Goal: Information Seeking & Learning: Check status

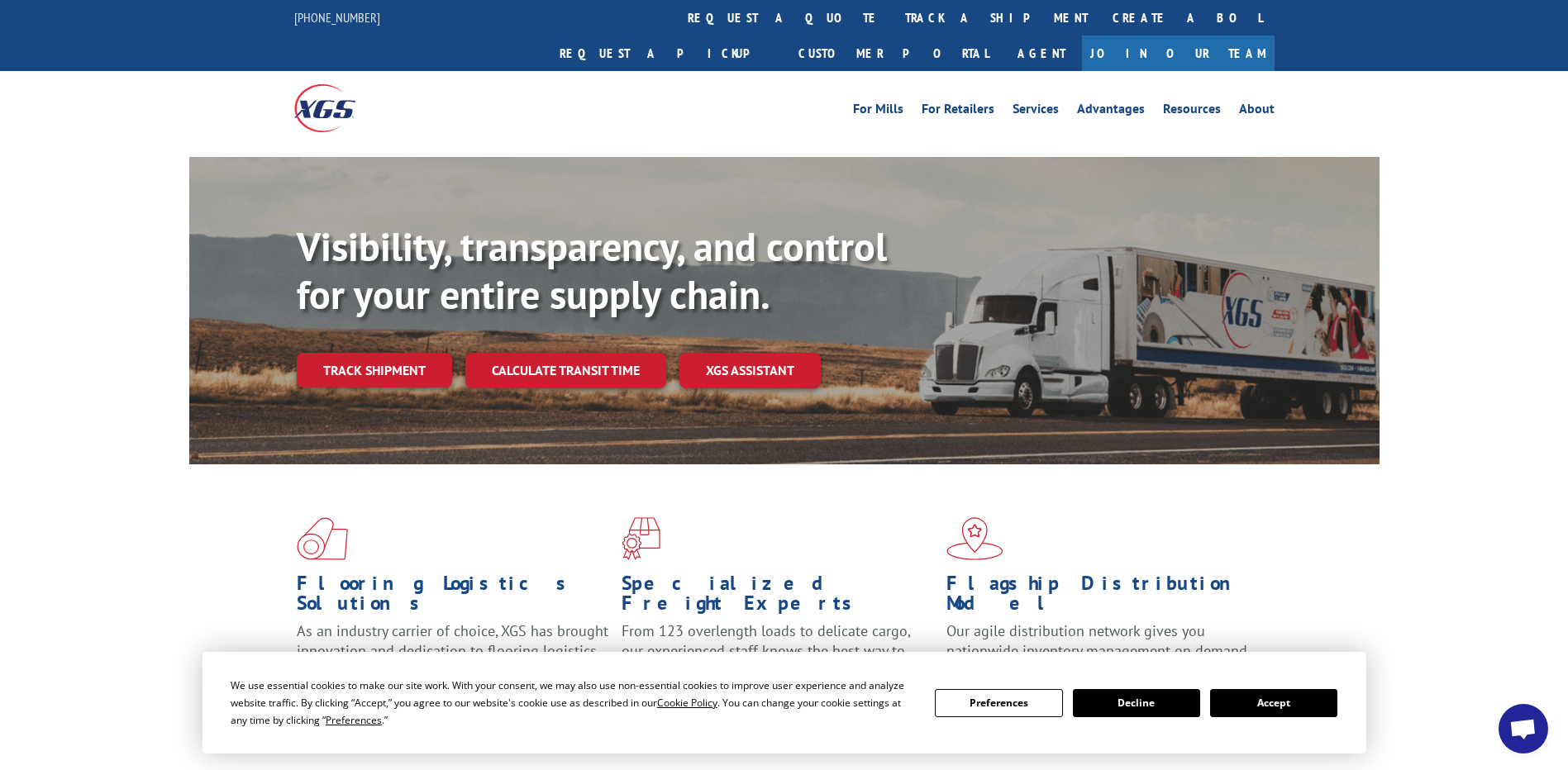
click at [739, 71] on div "For Mills For Retailers Services Advantages Resources About For Mills For Retai…" at bounding box center [784, 108] width 980 height 74
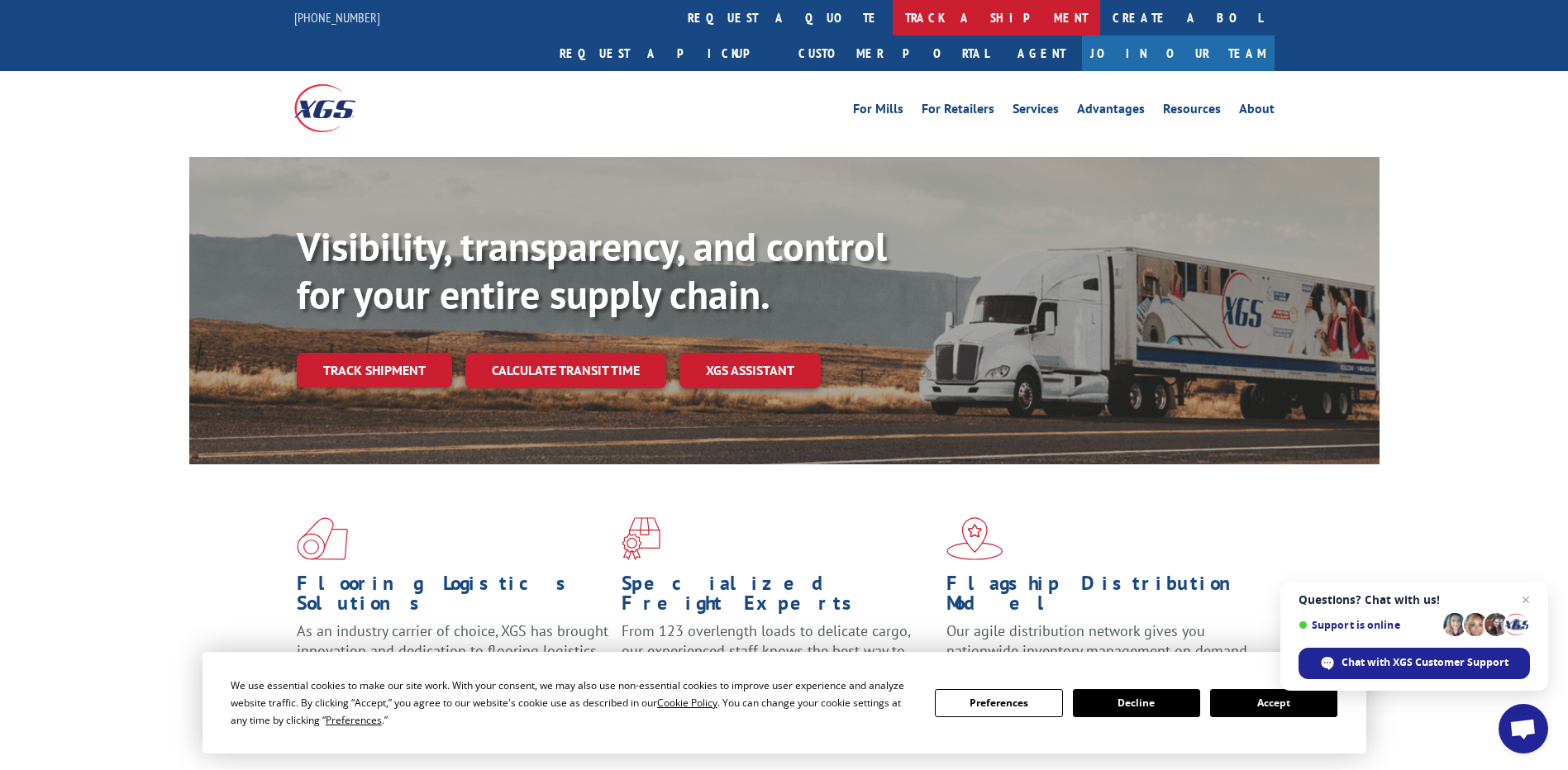
click at [893, 20] on link "track a shipment" at bounding box center [997, 17] width 208 height 36
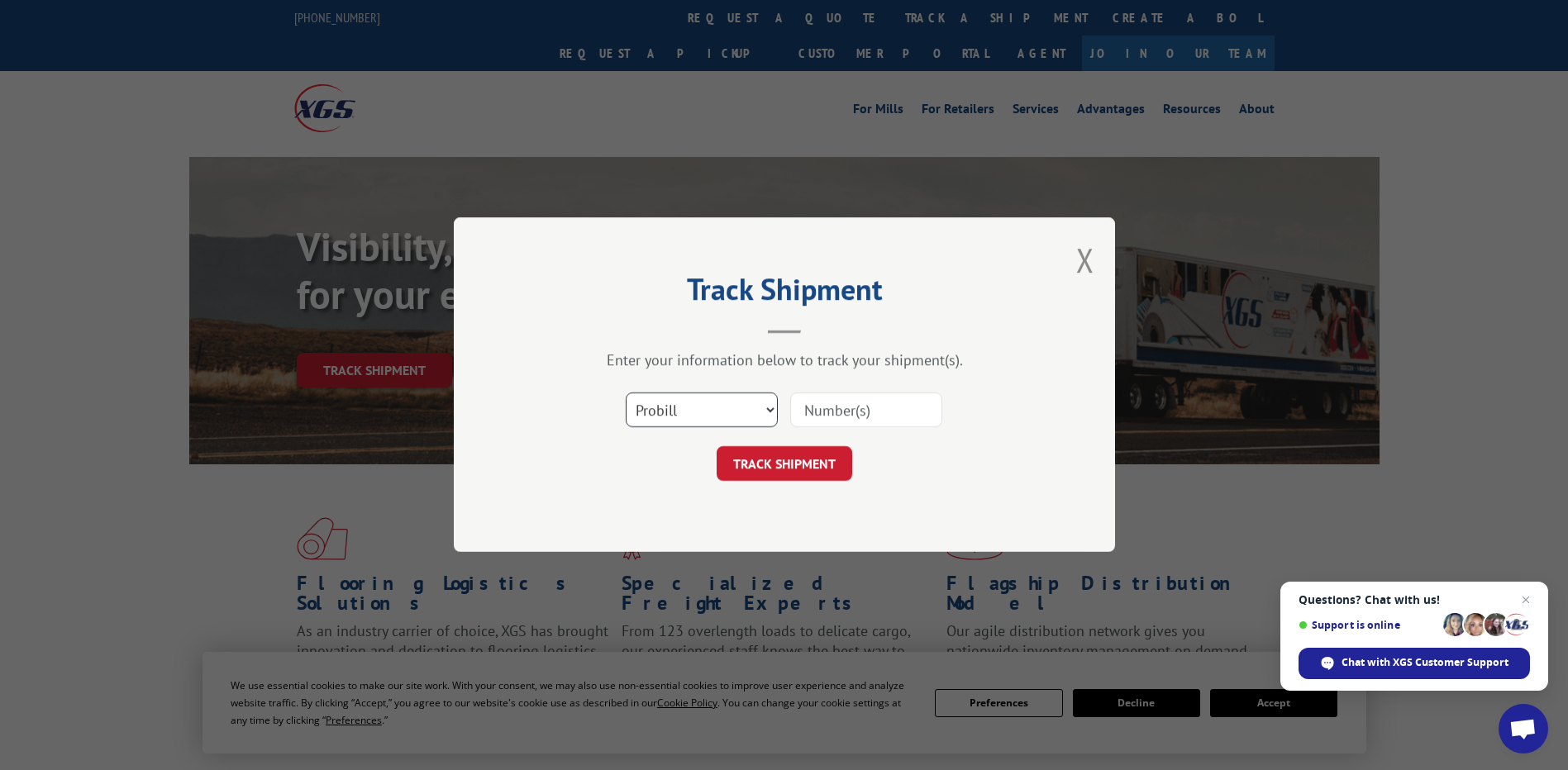
click at [745, 412] on select "Select category... Probill BOL PO" at bounding box center [701, 411] width 152 height 35
select select "bol"
click at [626, 393] on select "Select category... Probill BOL PO" at bounding box center [701, 411] width 152 height 35
click at [844, 412] on input at bounding box center [866, 411] width 152 height 35
paste input "17597756"
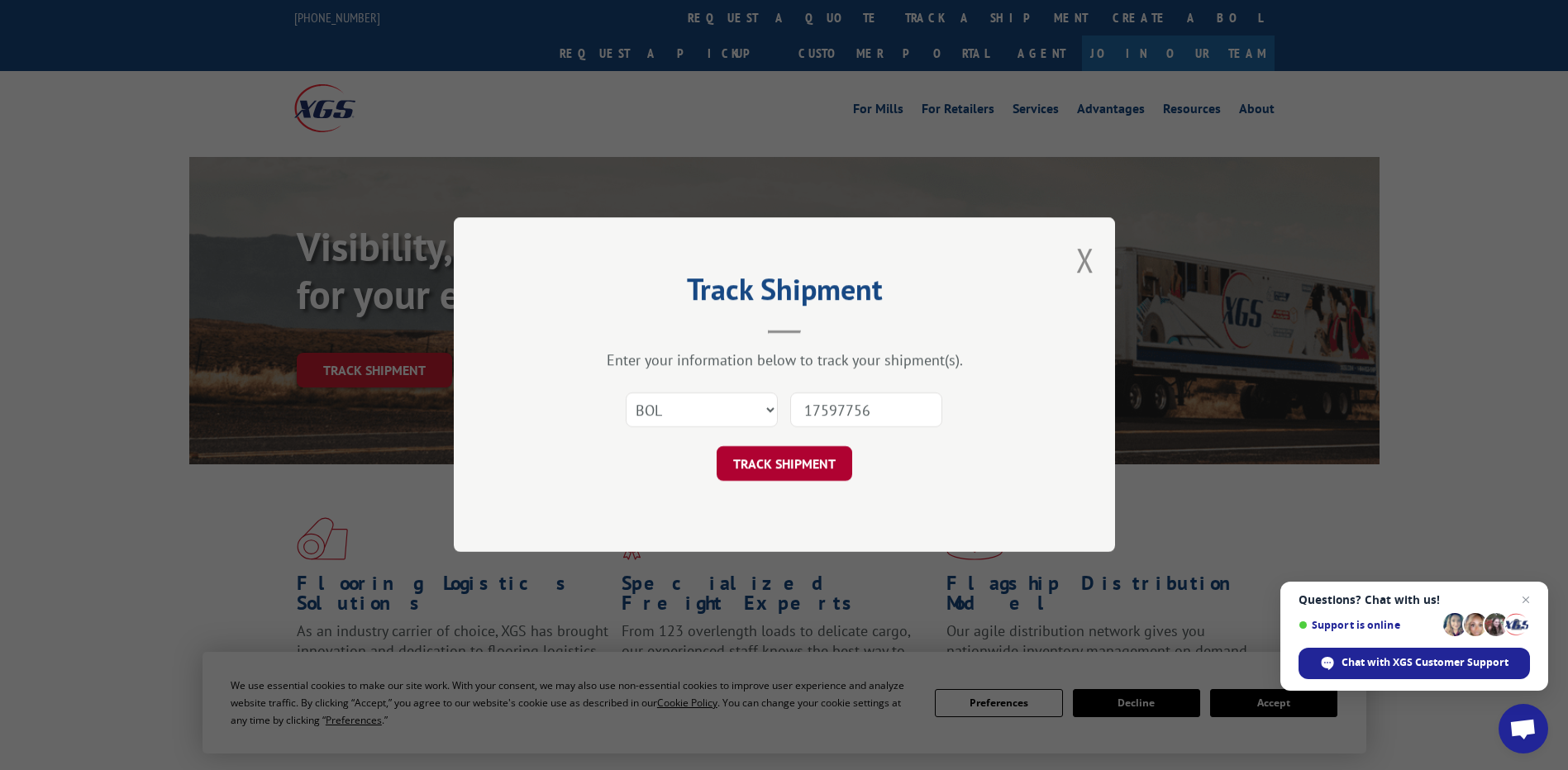
type input "17597756"
click at [767, 461] on button "TRACK SHIPMENT" at bounding box center [784, 465] width 135 height 35
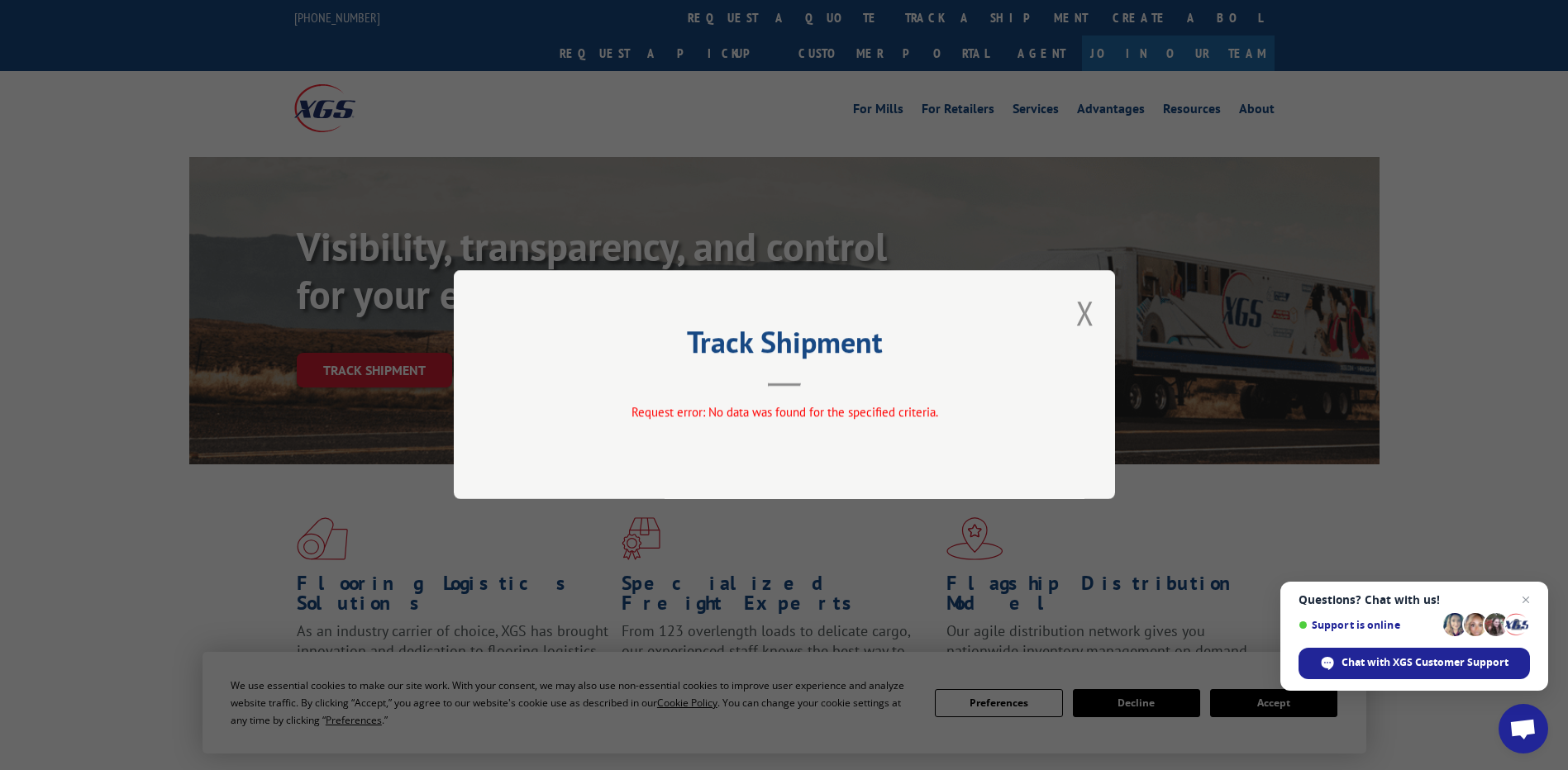
click at [754, 383] on header "Track Shipment" at bounding box center [784, 358] width 496 height 56
drag, startPoint x: 813, startPoint y: 348, endPoint x: 1029, endPoint y: 337, distance: 216.3
click at [821, 348] on h2 "Track Shipment" at bounding box center [784, 346] width 496 height 32
click at [1075, 317] on div "Track Shipment Request error: No data was found for the specified criteria." at bounding box center [784, 385] width 662 height 229
click at [706, 67] on div "Track Shipment Request error: No data was found for the specified criteria." at bounding box center [784, 385] width 1568 height 770
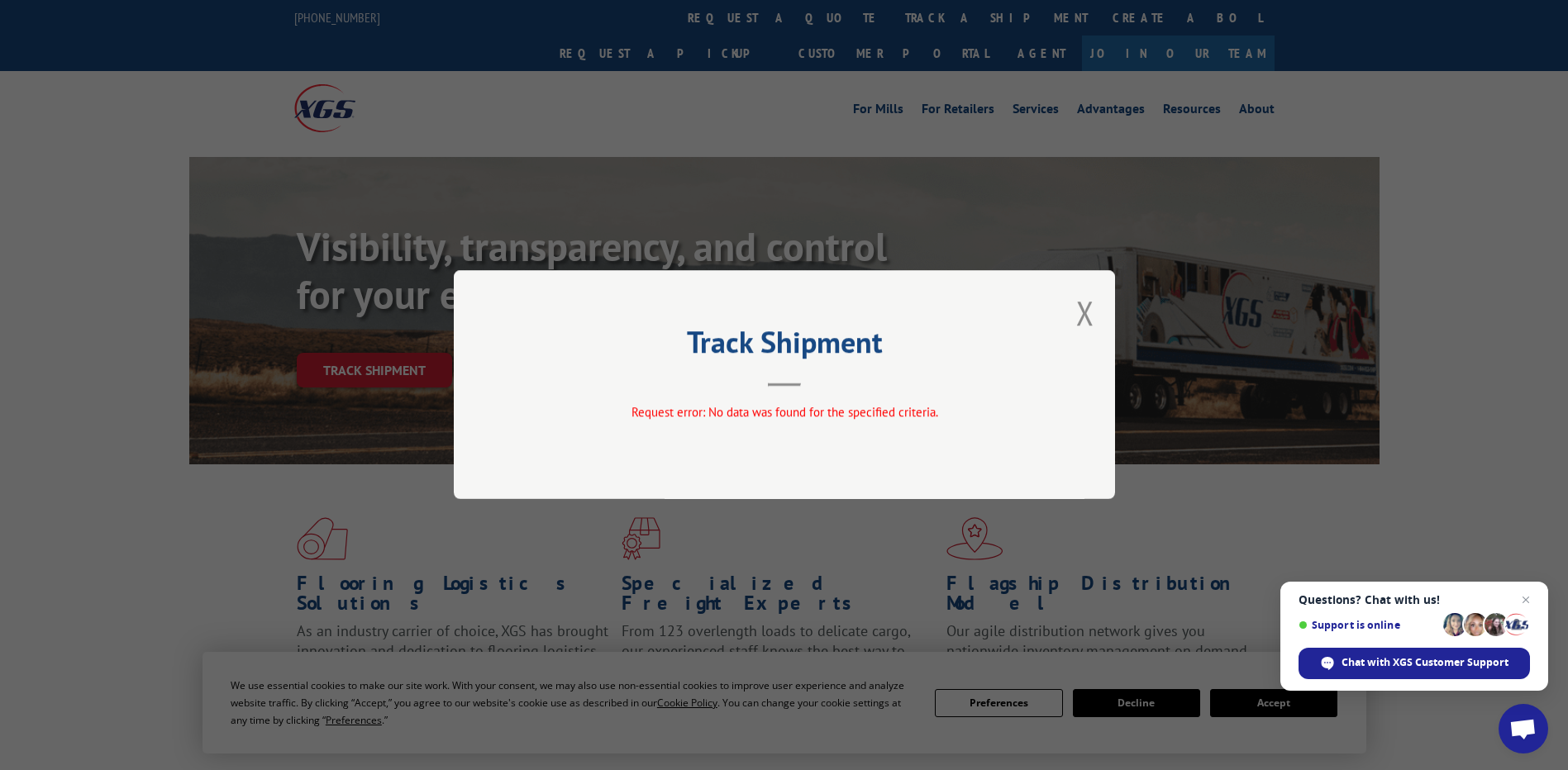
drag, startPoint x: 706, startPoint y: 67, endPoint x: 617, endPoint y: 48, distance: 91.0
click at [614, 48] on div "Track Shipment Request error: No data was found for the specified criteria." at bounding box center [784, 385] width 1568 height 770
click at [687, 14] on div "Track Shipment Request error: No data was found for the specified criteria." at bounding box center [784, 385] width 1568 height 770
click at [706, 17] on div "Track Shipment Request error: No data was found for the specified criteria." at bounding box center [784, 385] width 1568 height 770
drag, startPoint x: 1097, startPoint y: 361, endPoint x: 1073, endPoint y: 300, distance: 65.6
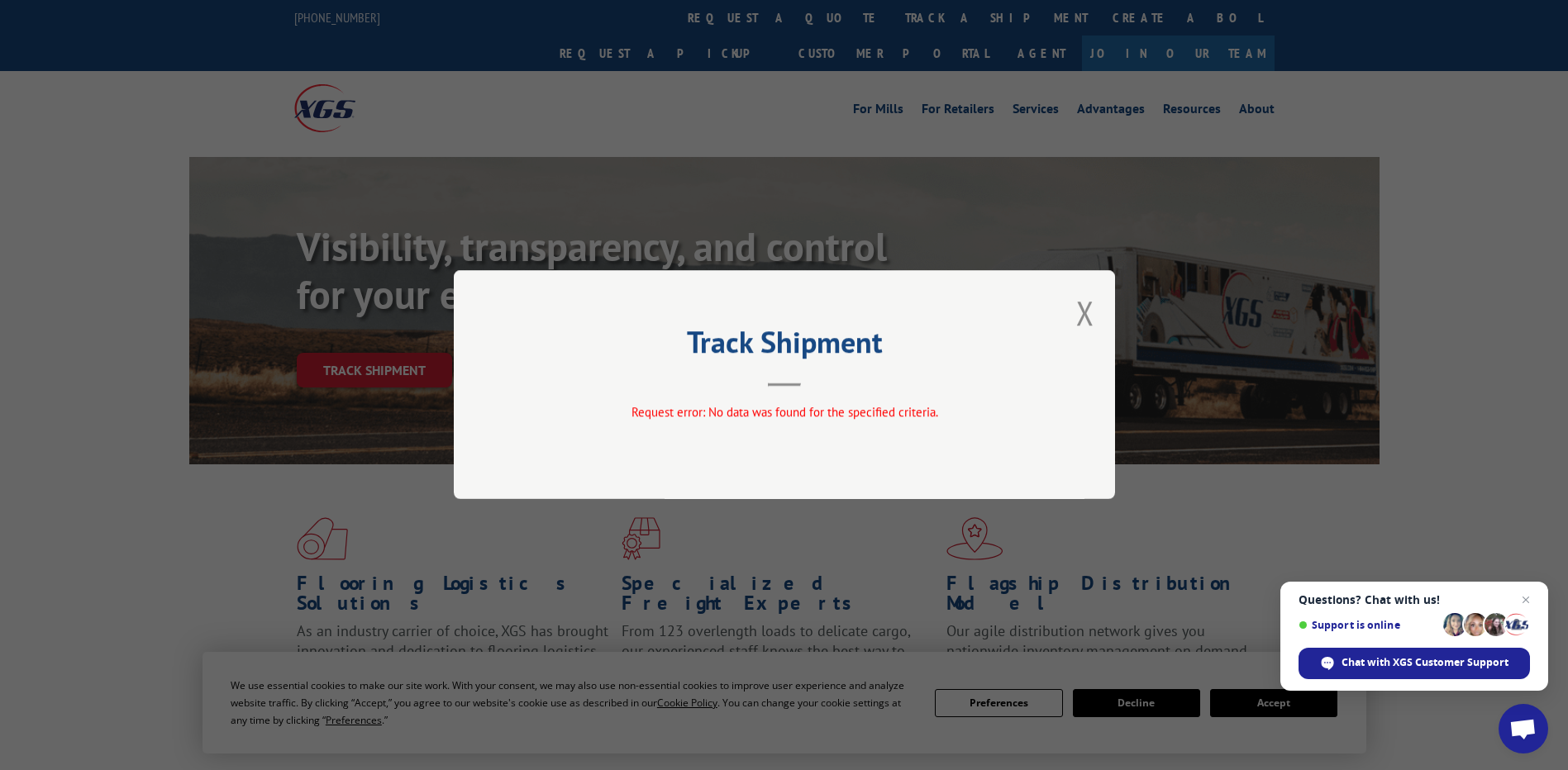
click at [1093, 348] on div "Track Shipment Request error: No data was found for the specified criteria." at bounding box center [784, 385] width 662 height 229
click at [1073, 294] on div "Track Shipment Request error: No data was found for the specified criteria." at bounding box center [784, 385] width 662 height 229
click at [1093, 327] on button "Close modal" at bounding box center [1086, 313] width 18 height 44
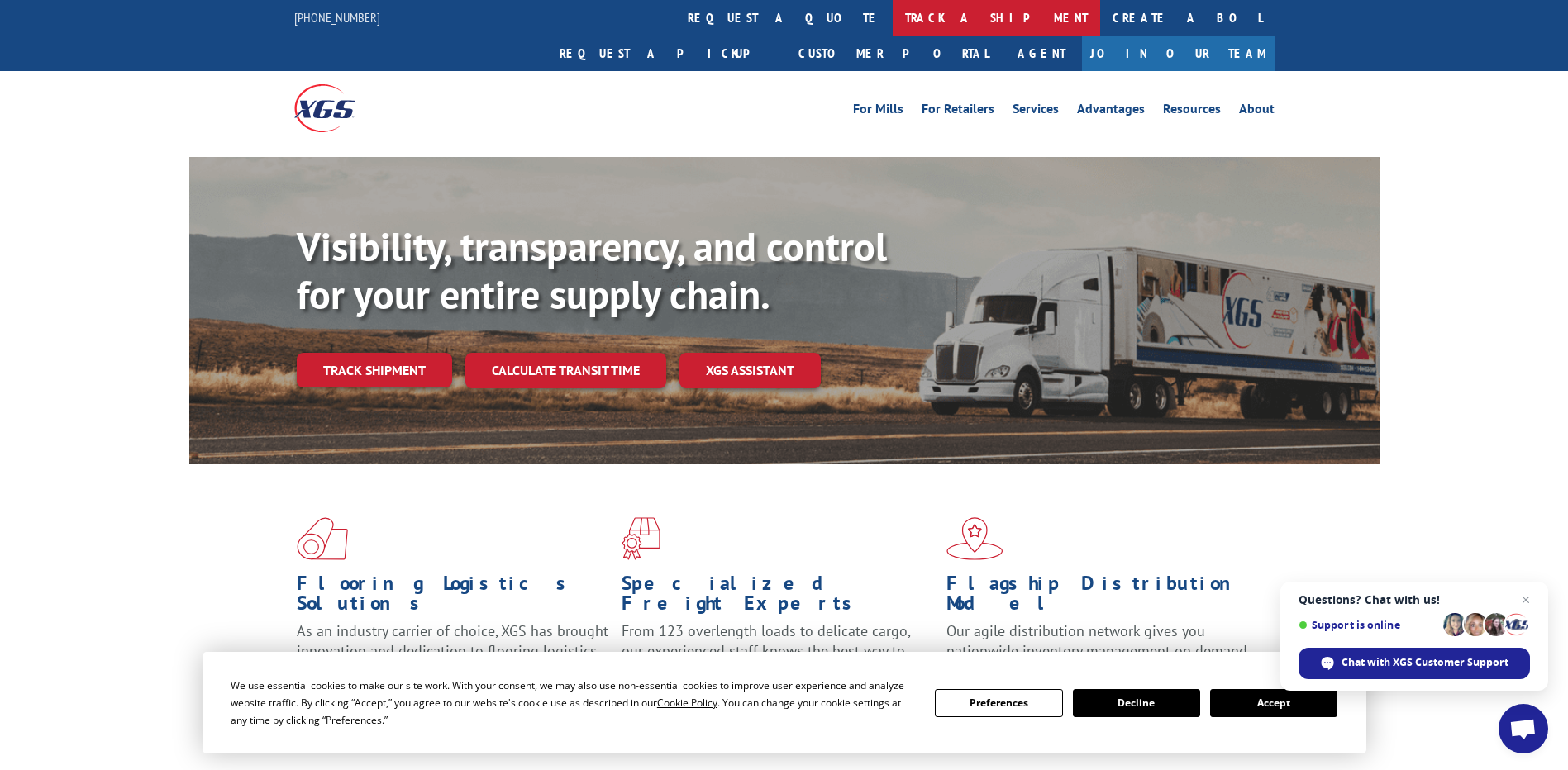
click at [893, 25] on link "track a shipment" at bounding box center [997, 17] width 208 height 36
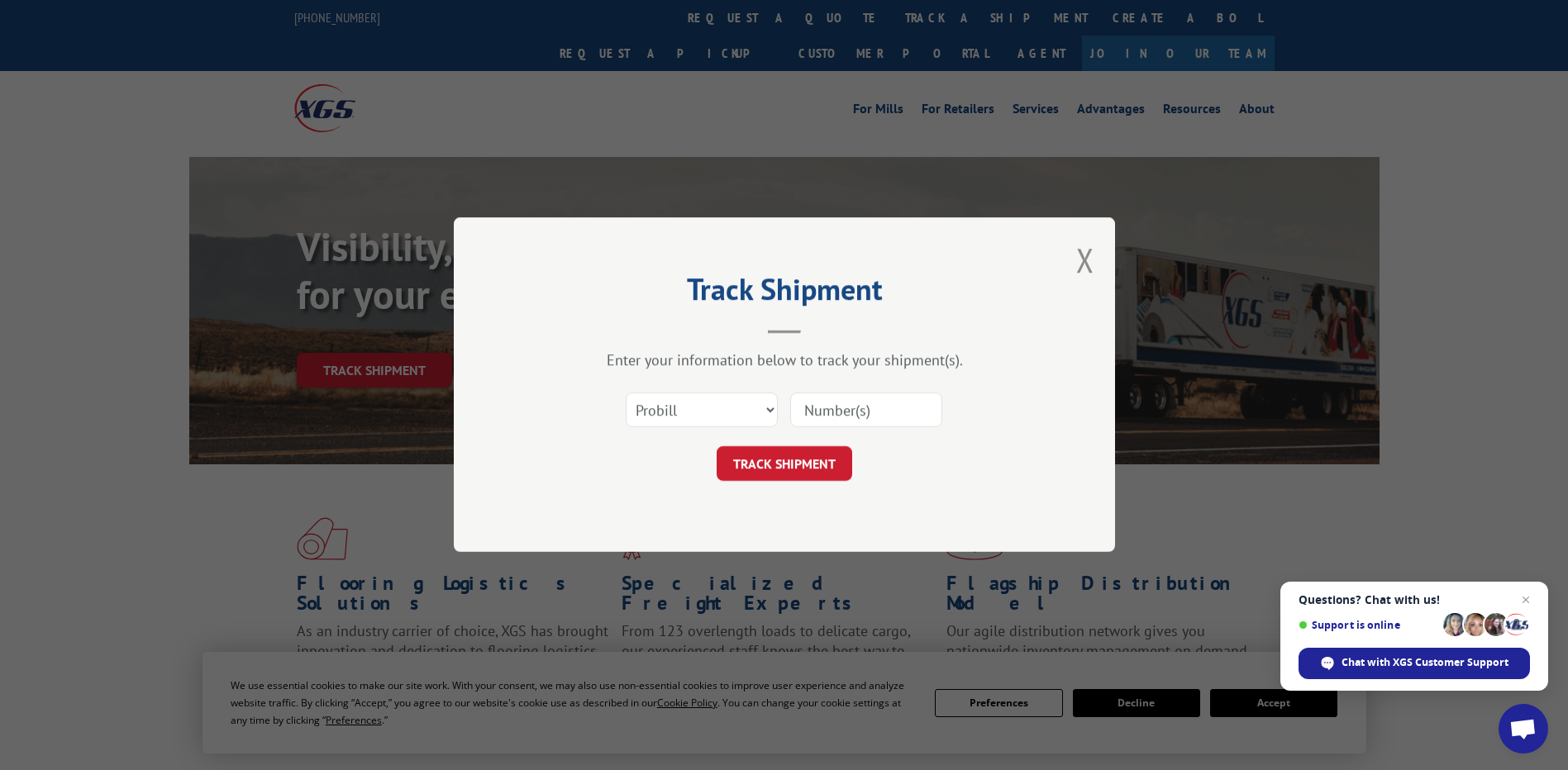
click at [845, 423] on input at bounding box center [866, 411] width 152 height 35
paste input "17597756"
type input "17597756"
click at [769, 440] on form "Select category... Probill BOL PO 17597756 TRACK SHIPMENT" at bounding box center [784, 432] width 496 height 99
click at [778, 461] on button "TRACK SHIPMENT" at bounding box center [784, 465] width 135 height 35
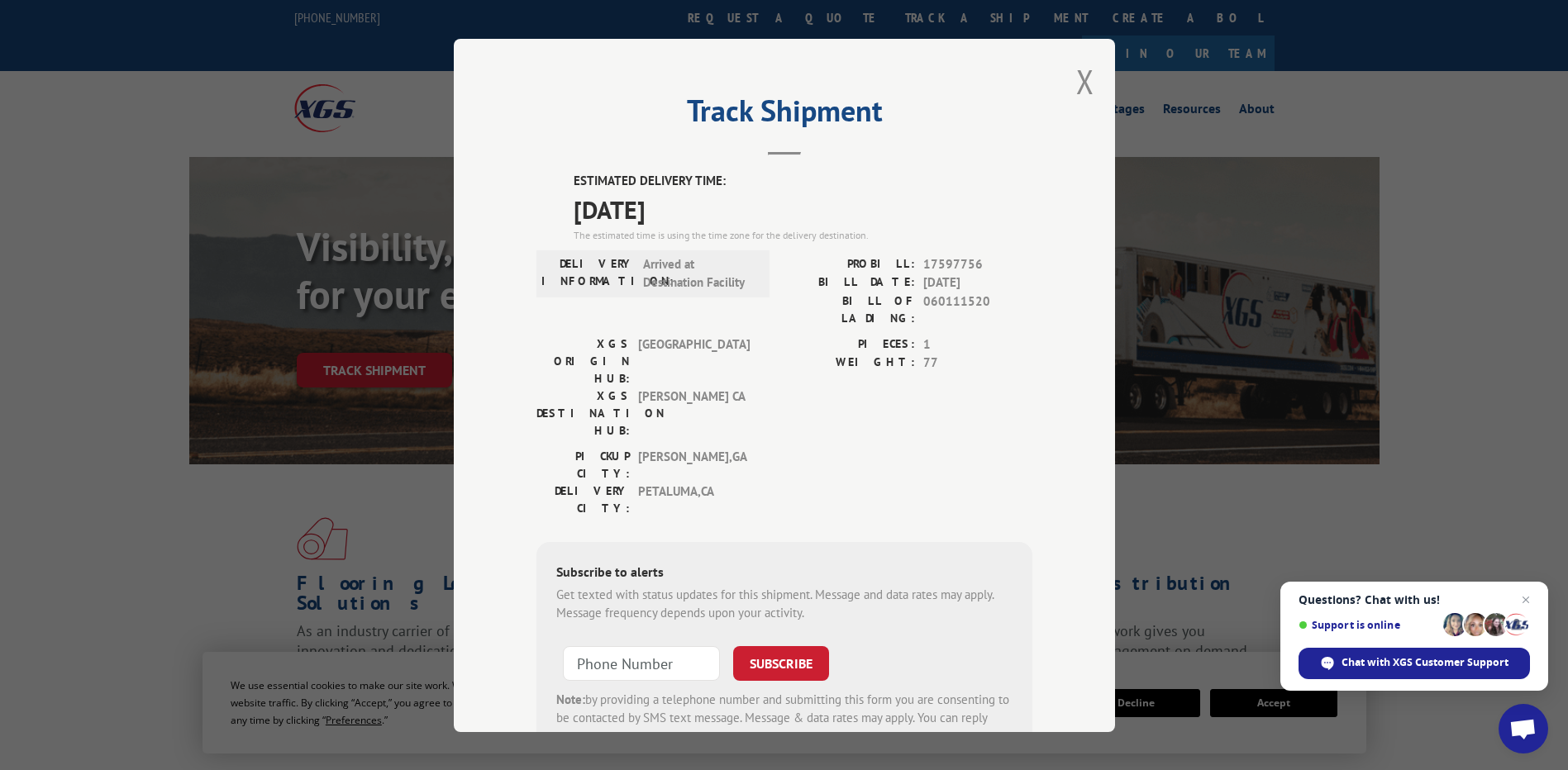
click at [726, 302] on div "DELIVERY INFORMATION: Arrived at Destination Facility" at bounding box center [652, 295] width 233 height 80
click at [953, 265] on span "17597756" at bounding box center [977, 264] width 109 height 19
copy span "17597756"
click at [1419, 310] on div "Track Shipment ESTIMATED DELIVERY TIME: [DATE] The estimated time is using the …" at bounding box center [784, 385] width 1568 height 770
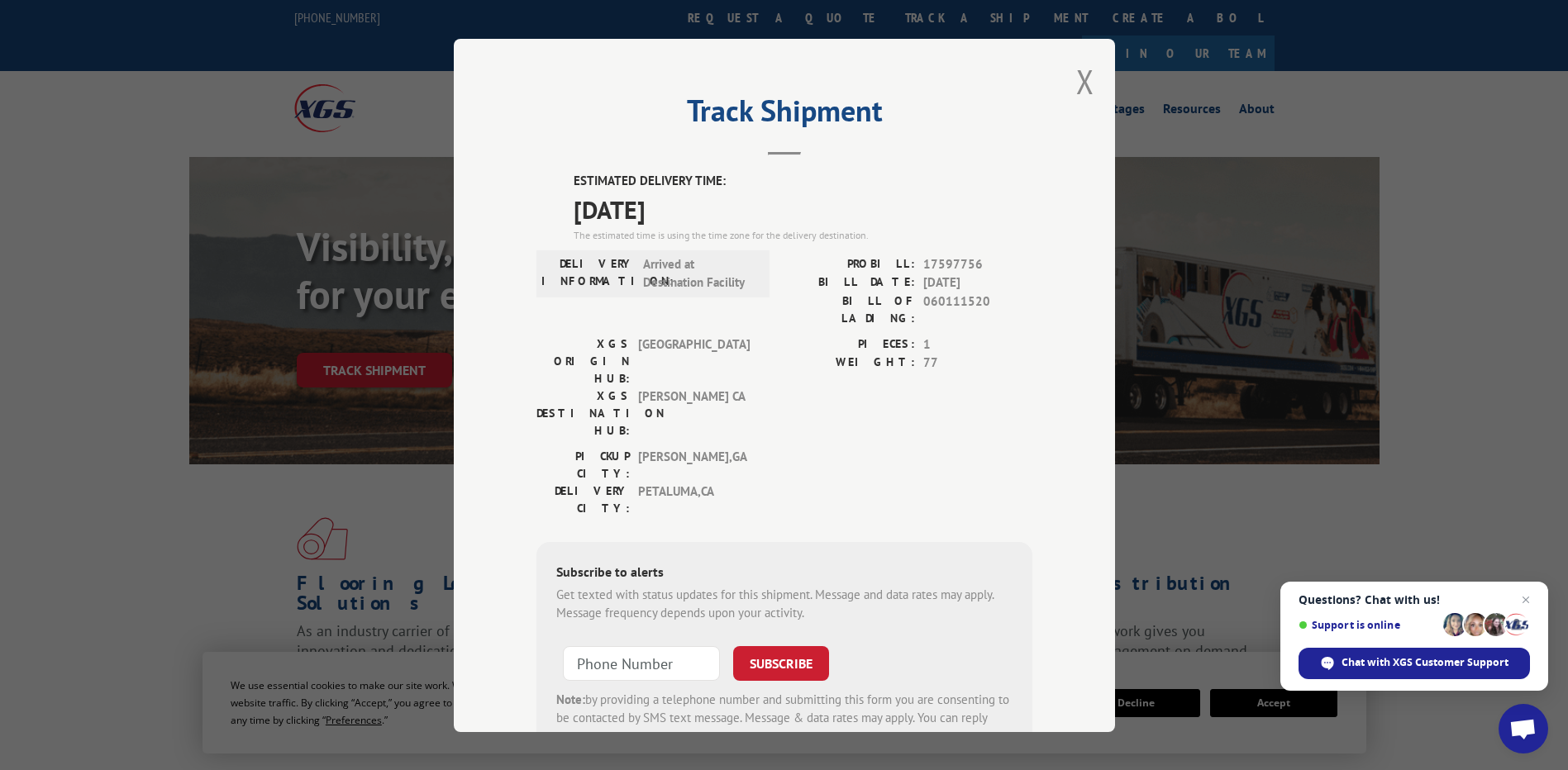
click at [1422, 287] on div "Track Shipment ESTIMATED DELIVERY TIME: [DATE] The estimated time is using the …" at bounding box center [784, 385] width 1568 height 770
click at [1381, 234] on div "Track Shipment ESTIMATED DELIVERY TIME: [DATE] The estimated time is using the …" at bounding box center [784, 385] width 1568 height 770
click at [1088, 85] on div "Track Shipment ESTIMATED DELIVERY TIME: [DATE] The estimated time is using the …" at bounding box center [784, 386] width 662 height 694
click at [1078, 81] on button "Close modal" at bounding box center [1086, 81] width 18 height 44
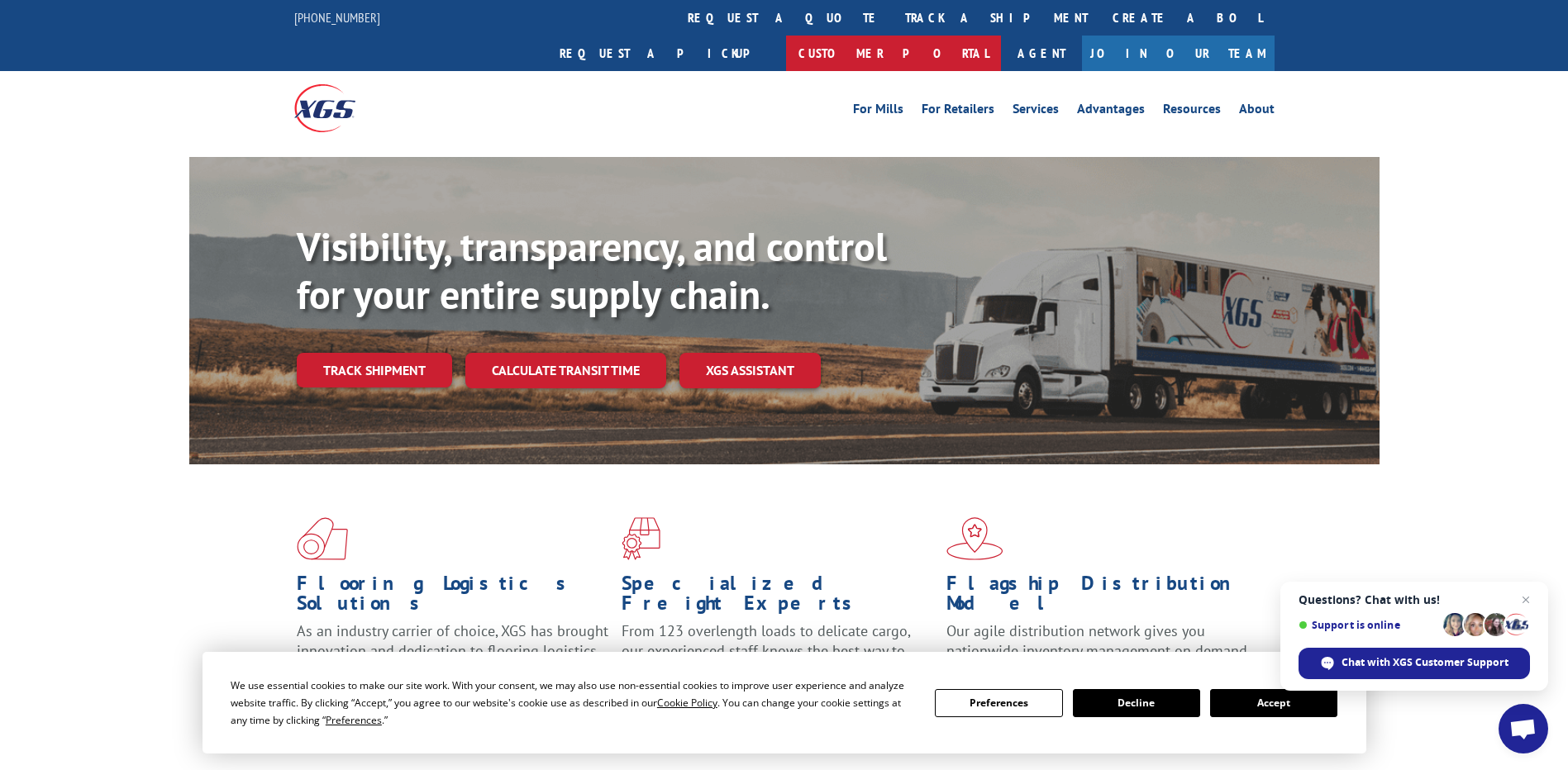
click at [1001, 36] on link "Customer Portal" at bounding box center [893, 53] width 215 height 36
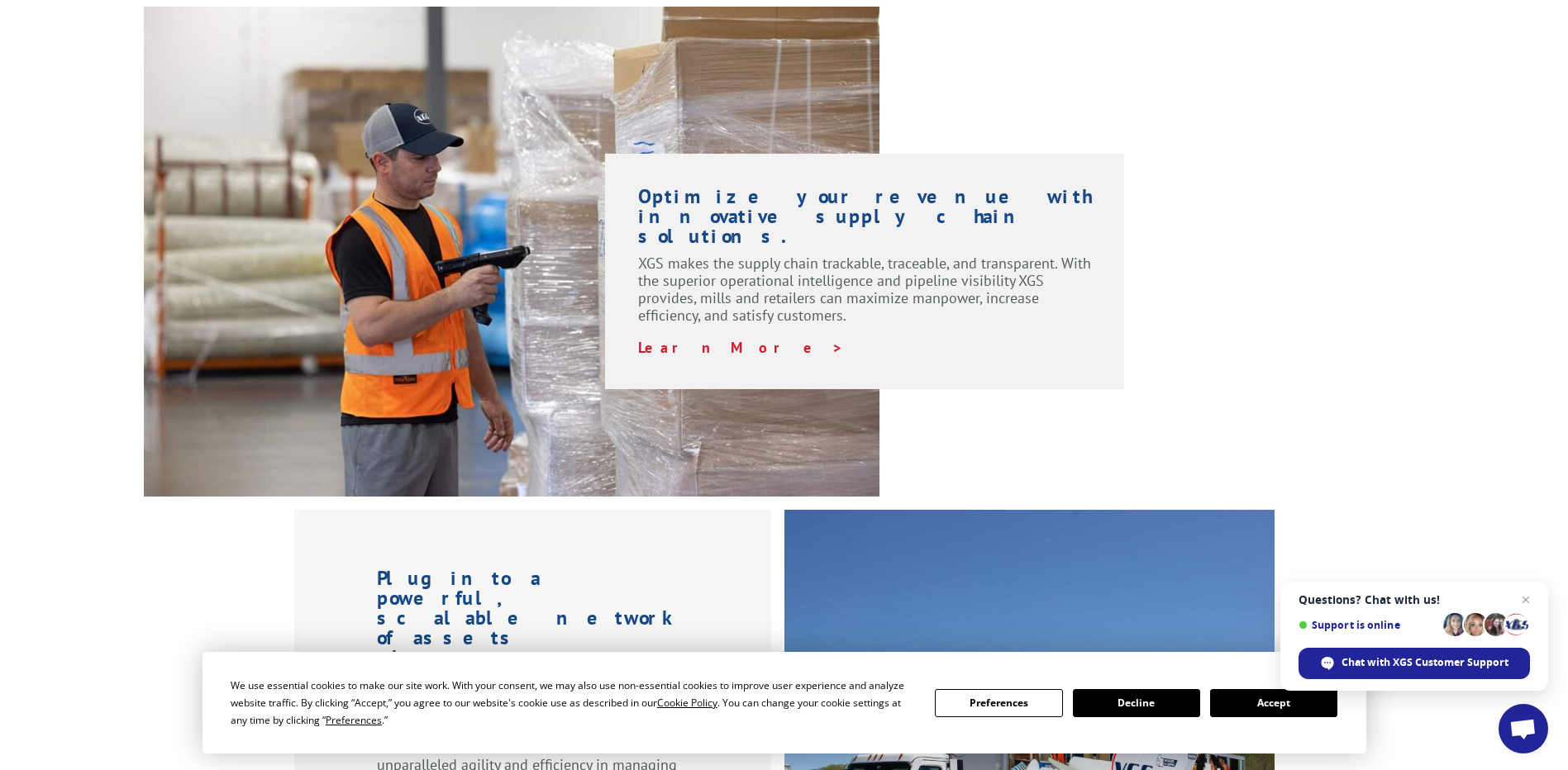
scroll to position [1488, 0]
